Goal: Information Seeking & Learning: Learn about a topic

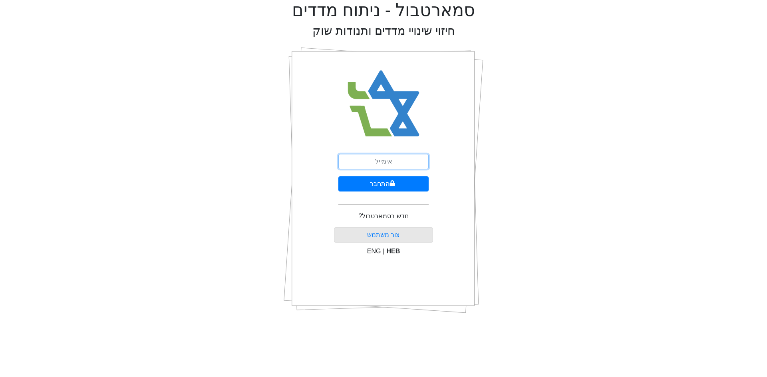
click at [391, 159] on input "email" at bounding box center [383, 161] width 90 height 15
type input "ם"
type input "[EMAIL_ADDRESS][DOMAIN_NAME]"
click at [399, 182] on button "התחבר" at bounding box center [383, 184] width 90 height 15
click at [339, 177] on button "התחבר" at bounding box center [383, 184] width 88 height 15
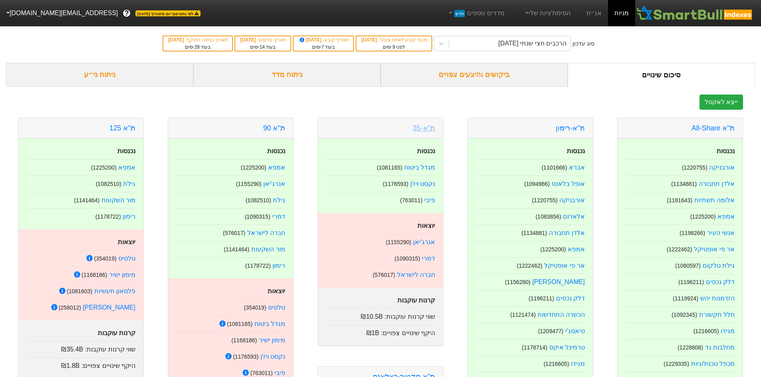
click at [430, 127] on link "ת"א-35" at bounding box center [424, 128] width 22 height 8
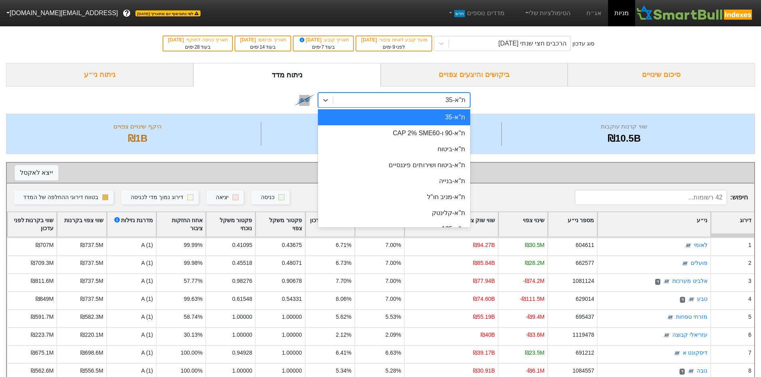
click at [445, 107] on div "ת"א-35" at bounding box center [401, 100] width 137 height 14
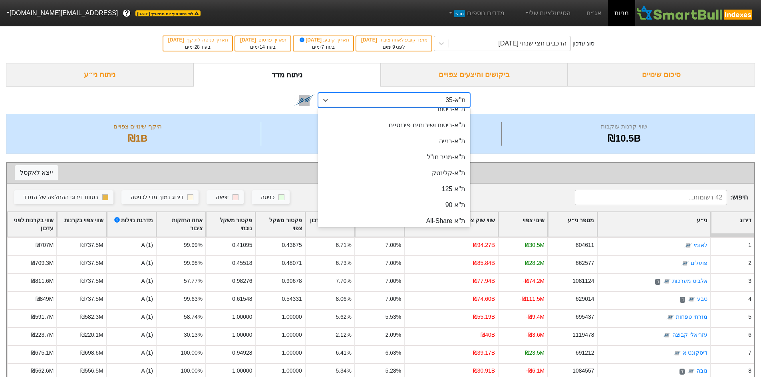
scroll to position [80, 0]
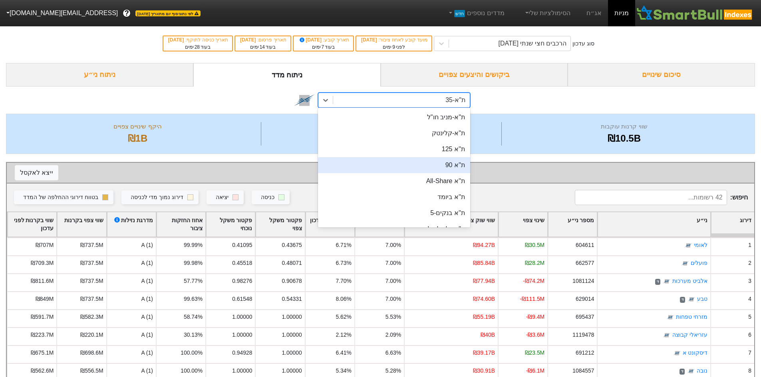
click at [449, 164] on div "ת''א 90" at bounding box center [394, 165] width 152 height 16
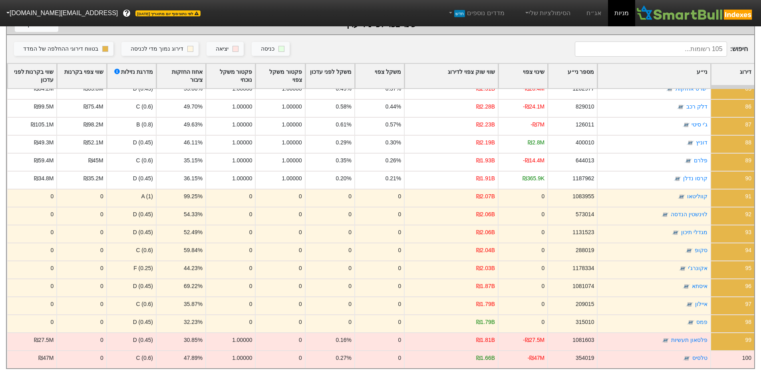
scroll to position [1608, 0]
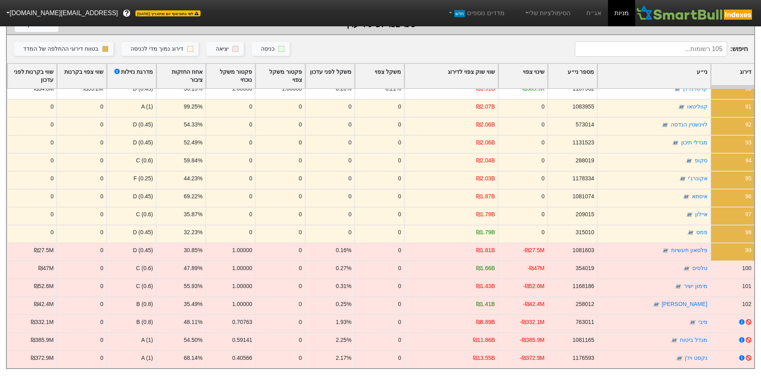
click at [674, 48] on input at bounding box center [651, 49] width 152 height 15
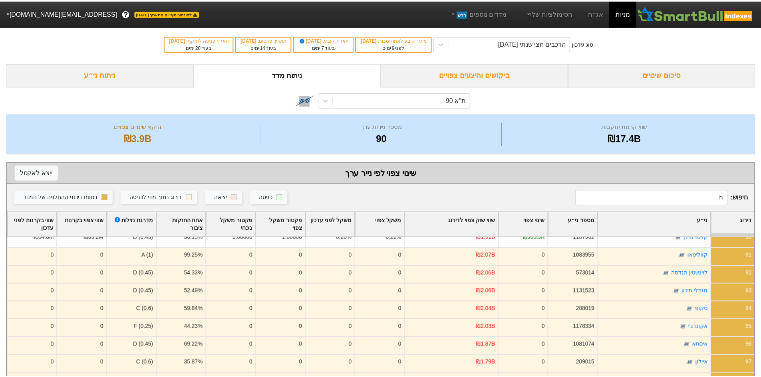
scroll to position [0, 0]
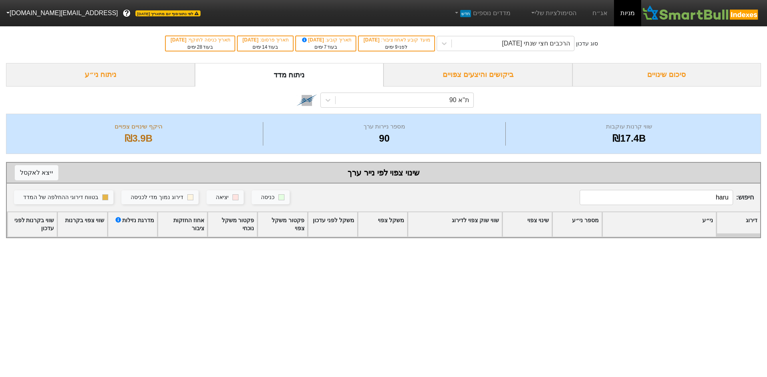
drag, startPoint x: 695, startPoint y: 193, endPoint x: 764, endPoint y: 202, distance: 69.3
click at [764, 202] on div "סוג עדכון הרכבים חצי שנתי [DATE] מועד קובע לאחוז ציבור : [DATE] לפני 9 ימים תאר…" at bounding box center [383, 131] width 767 height 214
type input "י"
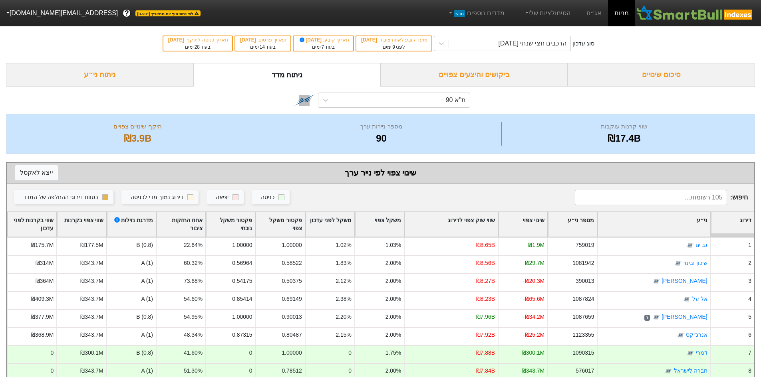
click at [615, 83] on div "סיכום שינויים" at bounding box center [661, 75] width 187 height 24
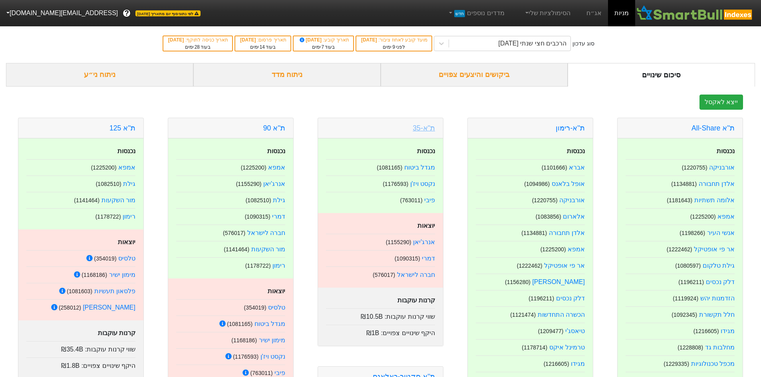
click at [415, 125] on link "ת"א-35" at bounding box center [424, 128] width 22 height 8
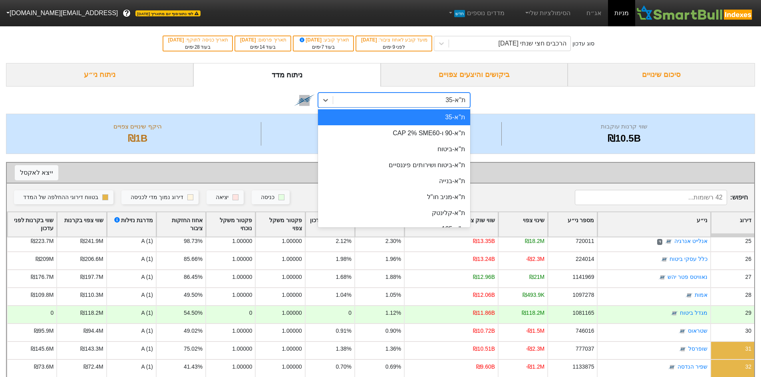
click at [453, 94] on div "ת"א-35" at bounding box center [401, 100] width 137 height 14
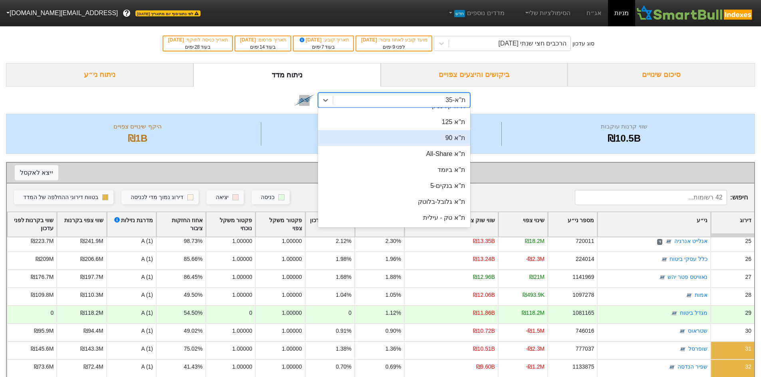
scroll to position [120, 0]
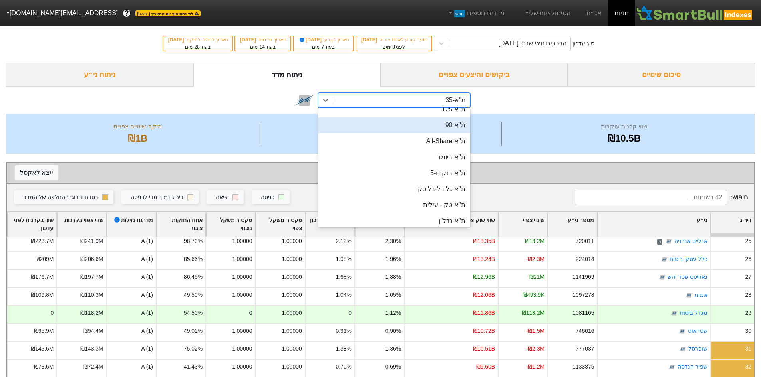
click at [458, 129] on div "ת''א 90" at bounding box center [394, 125] width 152 height 16
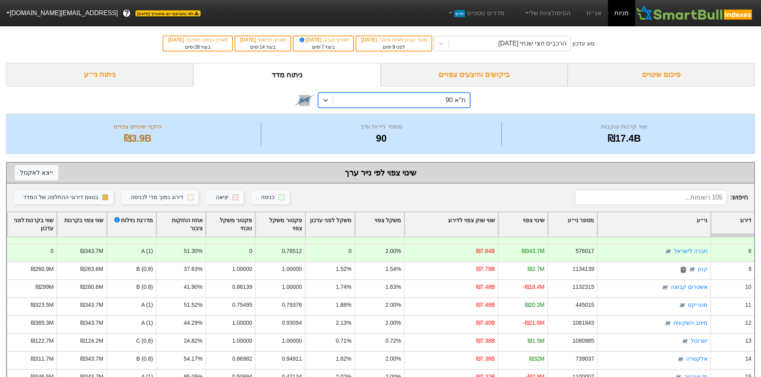
scroll to position [160, 0]
